Goal: Transaction & Acquisition: Purchase product/service

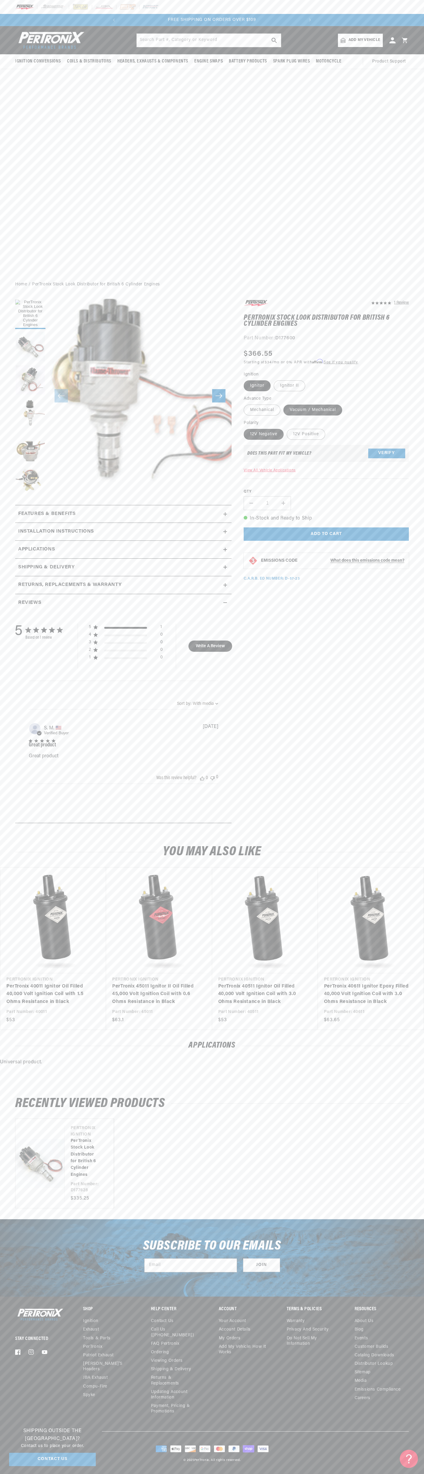
scroll to position [0, 143]
click at [351, 24] on slideshow-component "SHOP BEST SELLING IGNITION & EXHAUST FREE SHIPPING ON ORDERS OVER $109" at bounding box center [212, 20] width 424 height 12
click at [415, 1195] on slider-component "Vendor Pertronix Ignition PerTronix Stock Look Distributor for British 6 Cylind…" at bounding box center [212, 1163] width 424 height 90
click at [220, 1473] on html "Skip to content Your cart Your cart is empty Get the right parts the first time…" at bounding box center [212, 737] width 424 height 1474
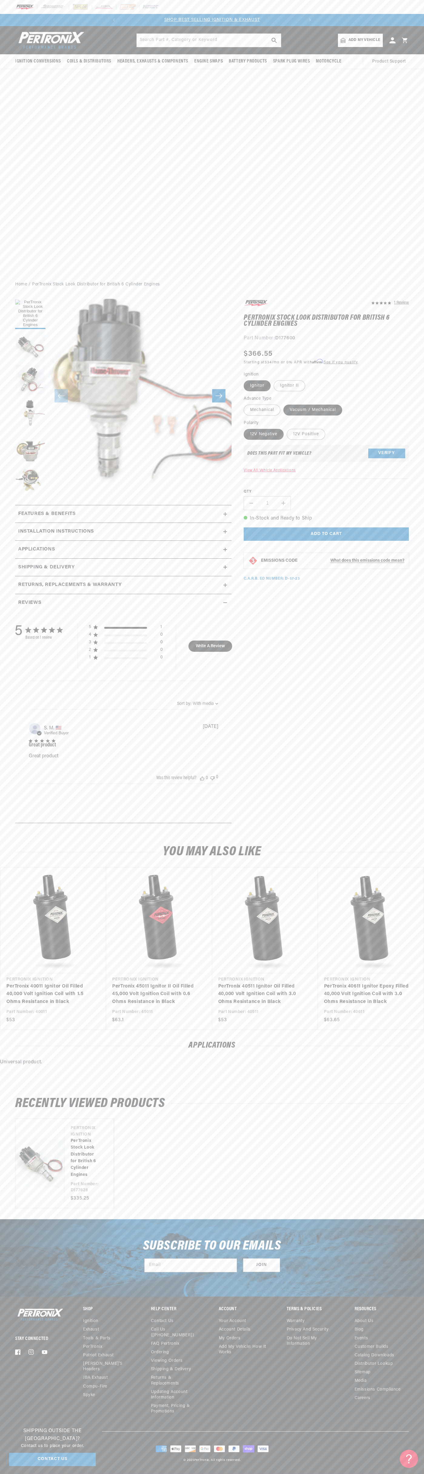
click at [9, 240] on div "Ignition Conversions Shop by Feature Ignitor© The Original Ignitor© Ignitor© II" at bounding box center [212, 151] width 424 height 250
